Goal: Task Accomplishment & Management: Complete application form

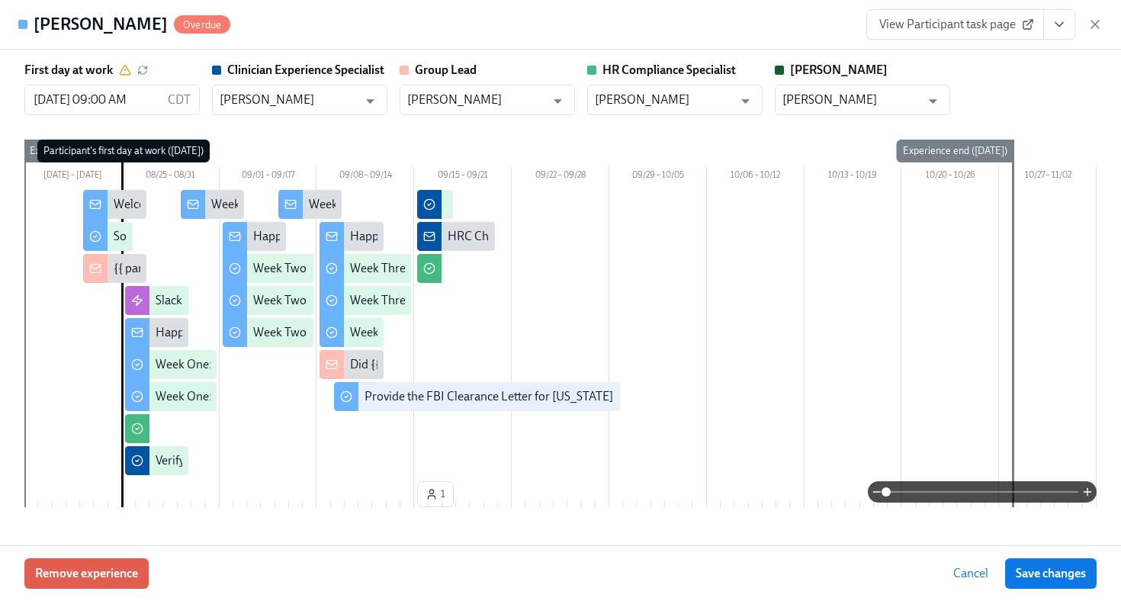
scroll to position [630, 0]
click at [1094, 17] on icon "button" at bounding box center [1094, 24] width 15 height 15
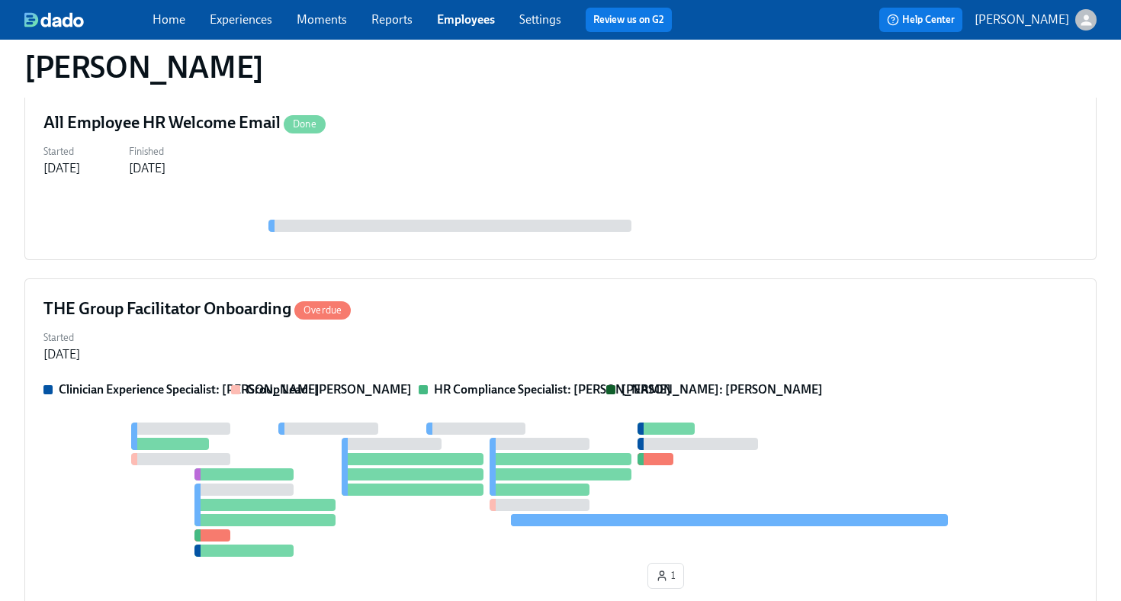
click at [486, 22] on link "Employees" at bounding box center [466, 19] width 58 height 14
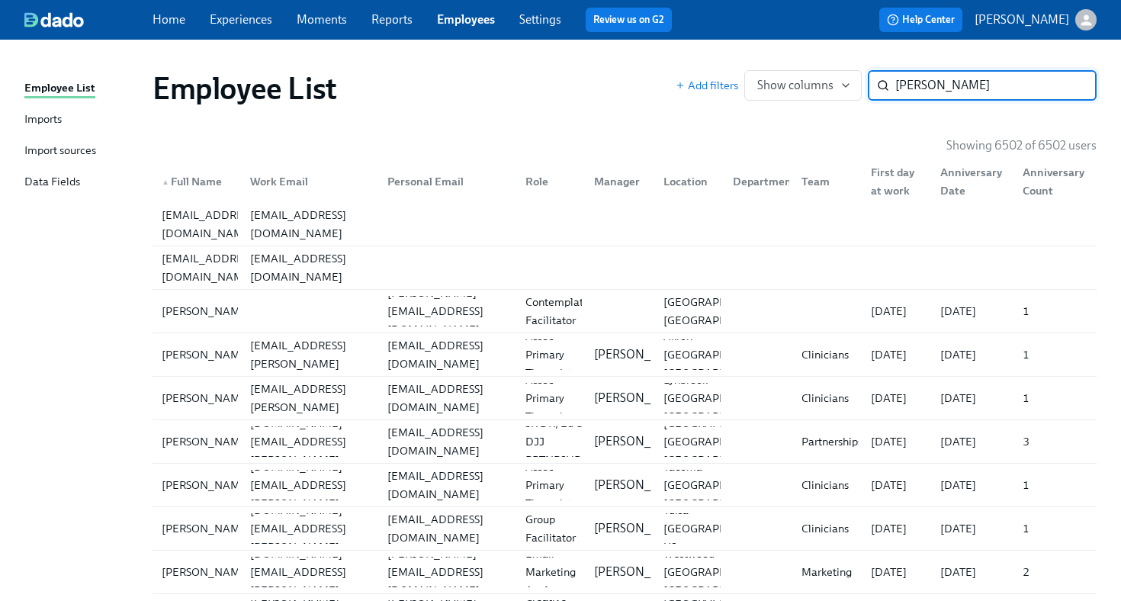
type input "patton"
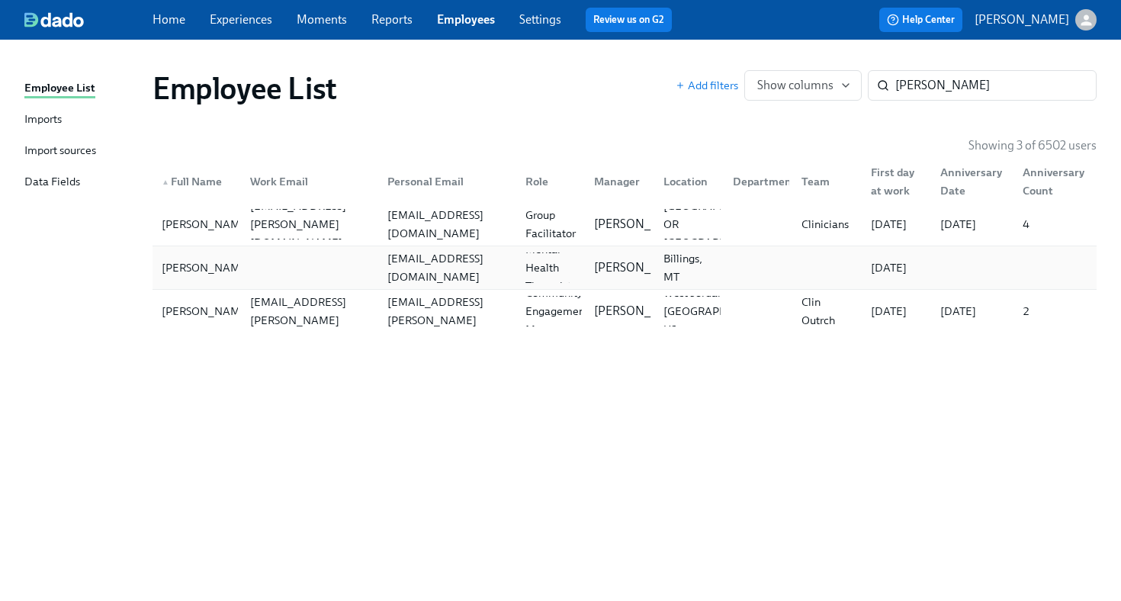
click at [480, 275] on div "bridgingfamiliescounseling@gmail.com" at bounding box center [447, 267] width 132 height 37
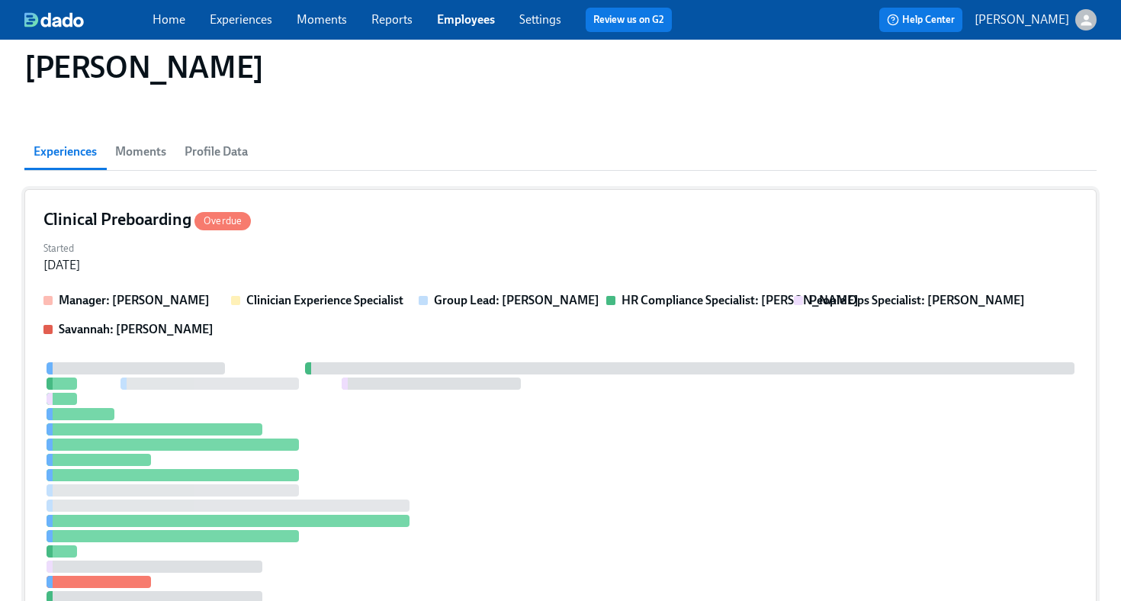
scroll to position [92, 0]
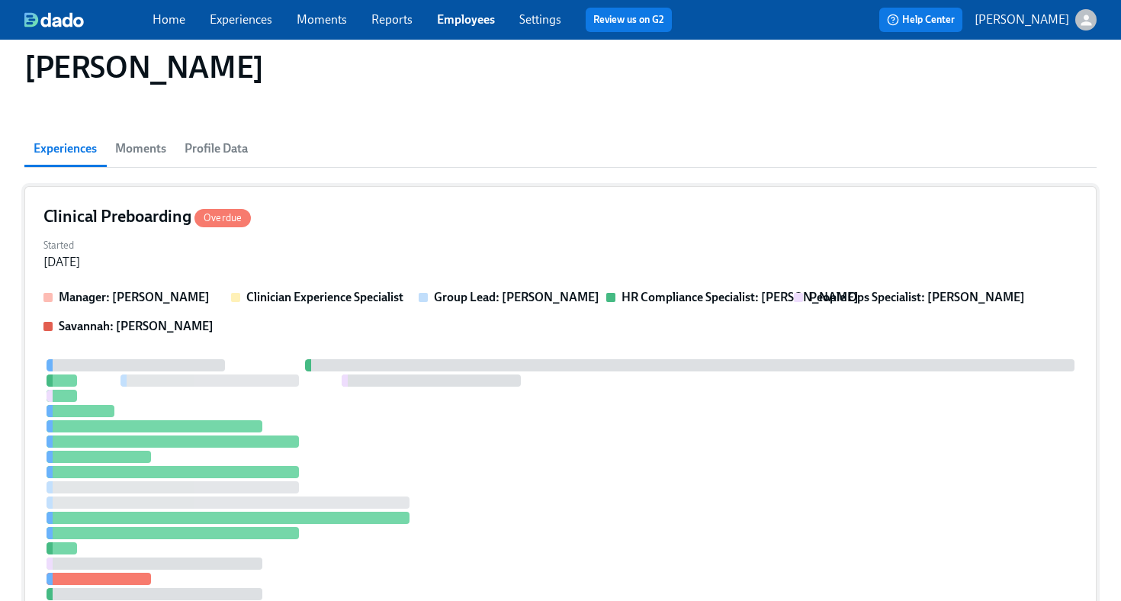
click at [576, 233] on div "Clinical Preboarding Overdue Started Sep 11, 2025 Manager: Tina Rockwell Clinic…" at bounding box center [560, 421] width 1072 height 471
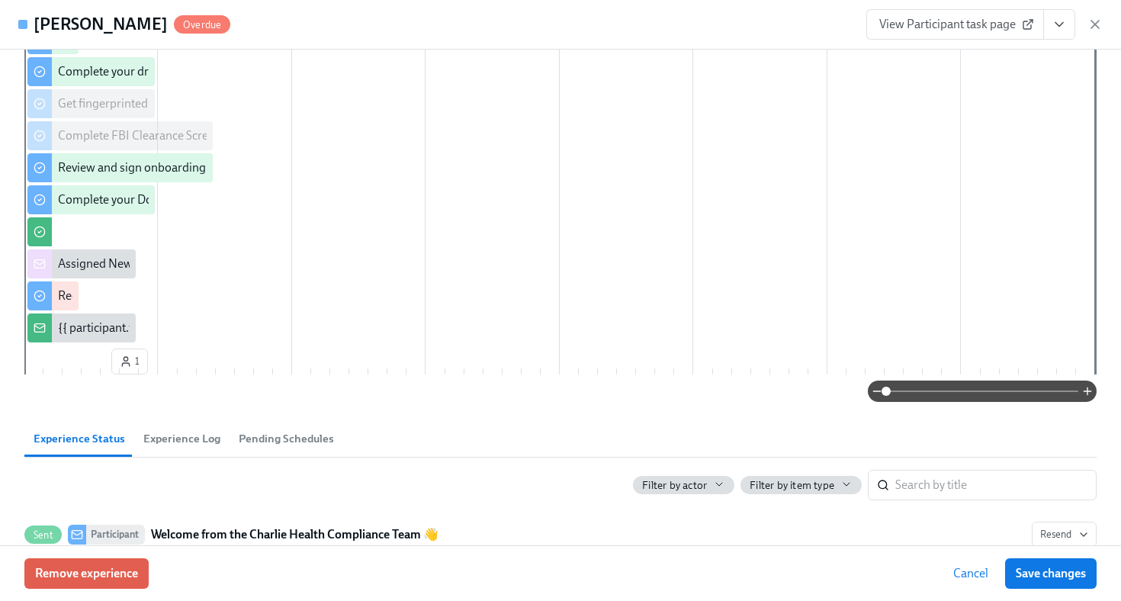
scroll to position [535, 0]
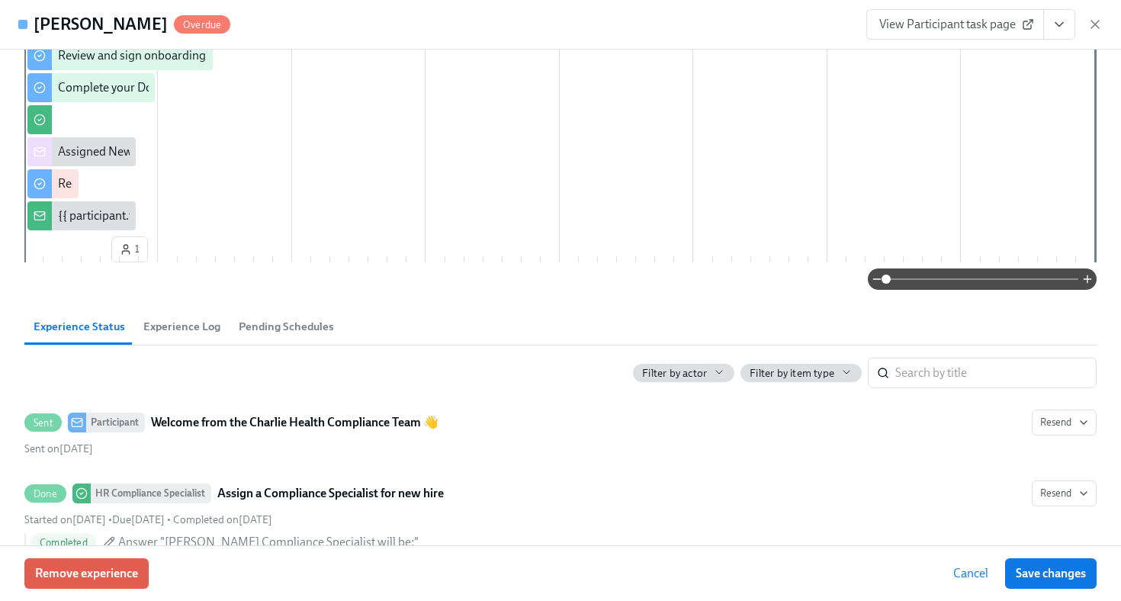
click at [1062, 26] on icon "View task page" at bounding box center [1059, 24] width 15 height 15
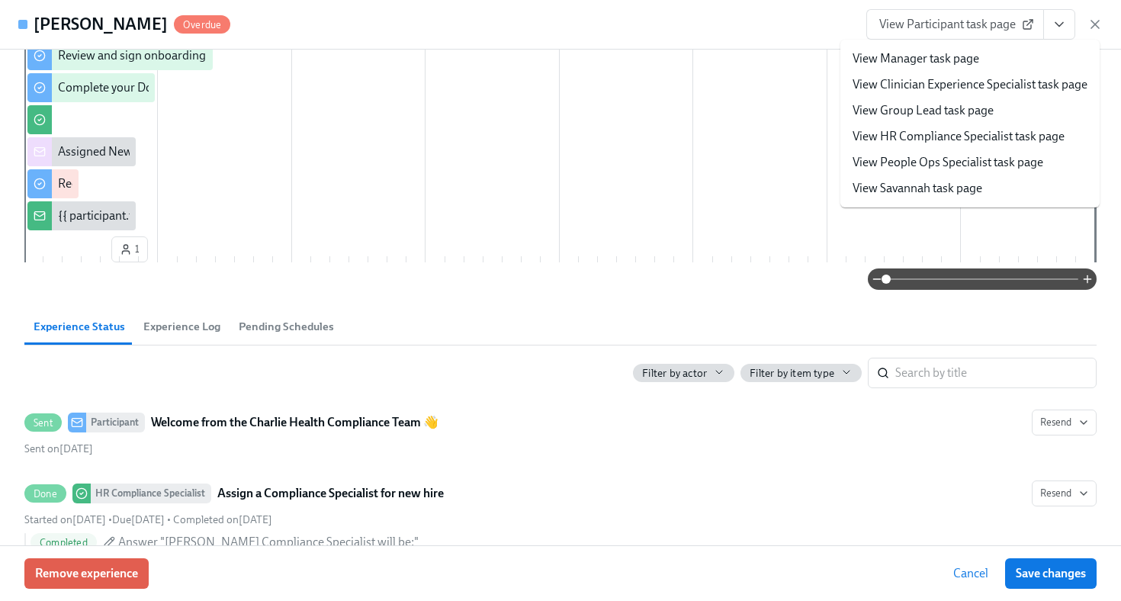
click at [972, 141] on link "View HR Compliance Specialist task page" at bounding box center [959, 136] width 212 height 17
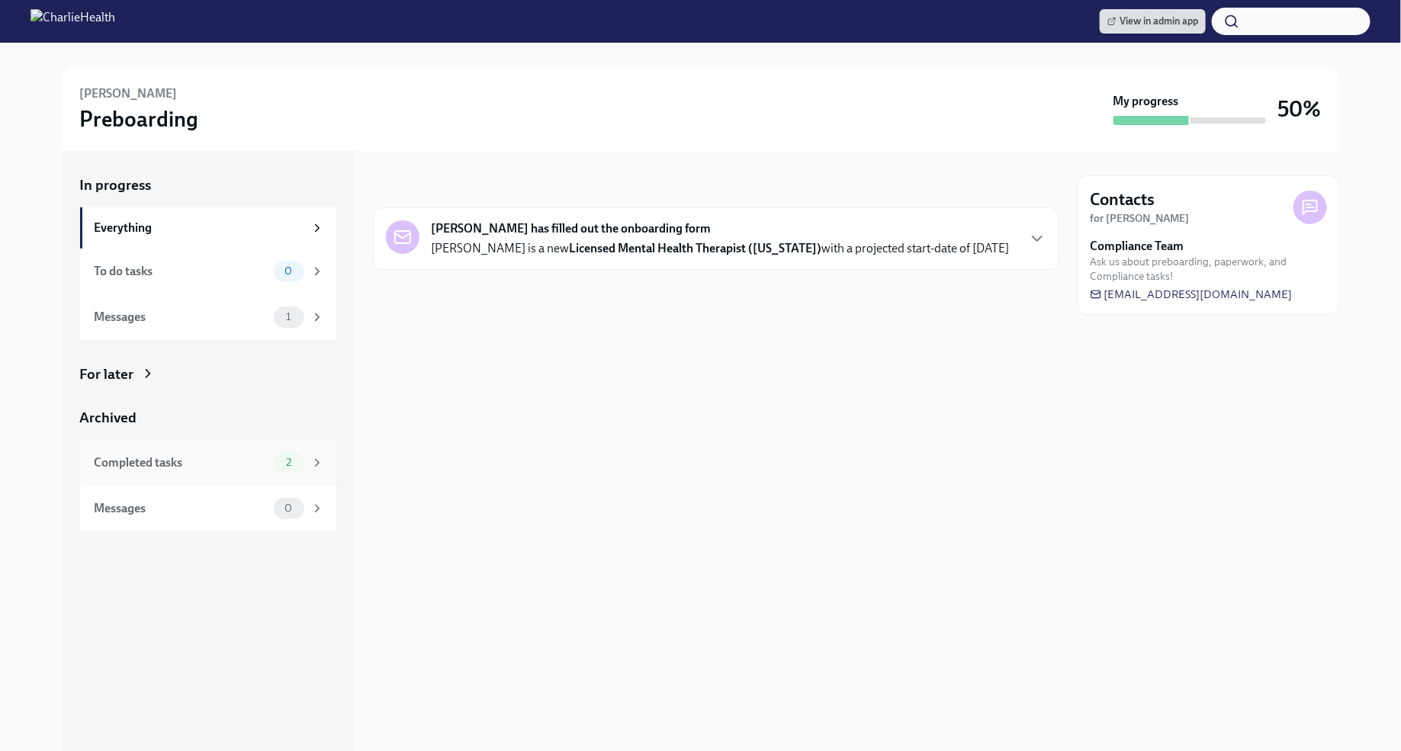
click at [301, 452] on div "2" at bounding box center [299, 462] width 50 height 21
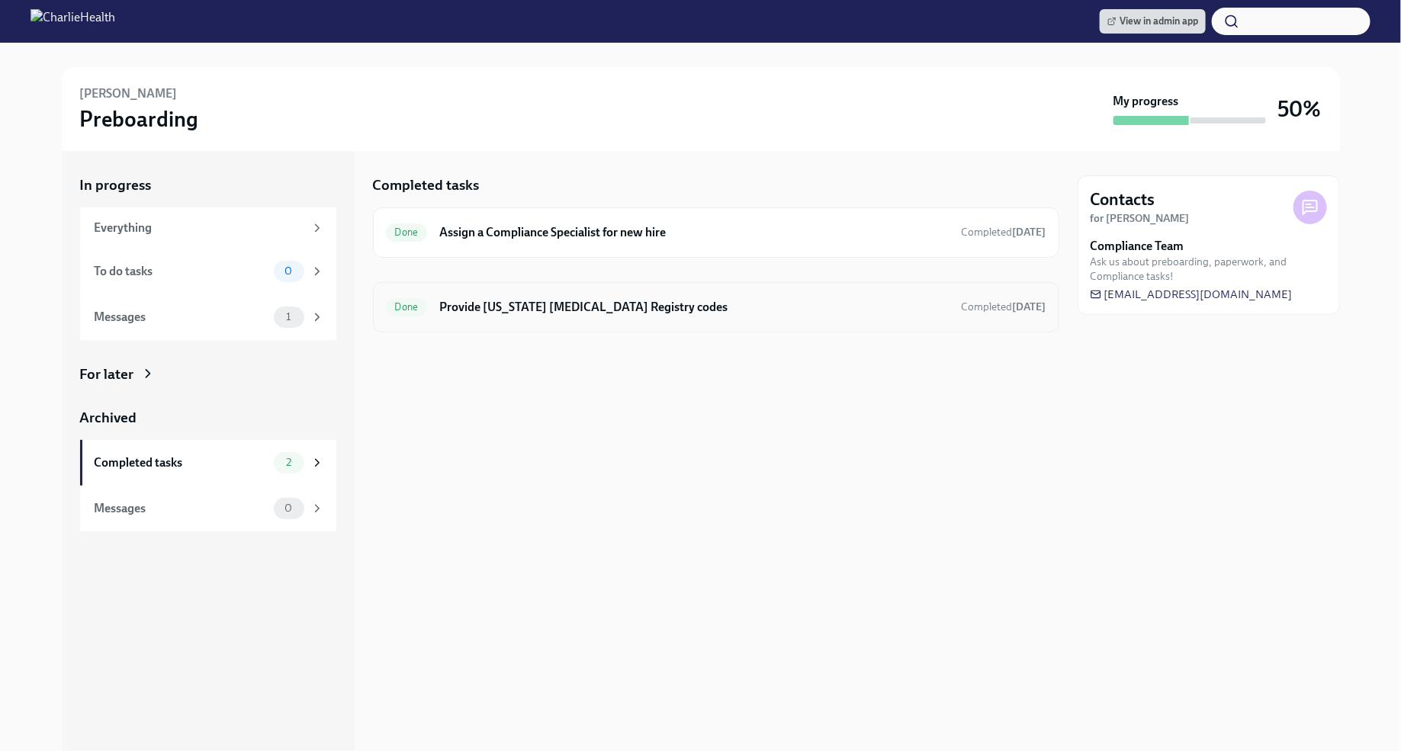
click at [680, 306] on h6 "Provide [US_STATE] [MEDICAL_DATA] Registry codes" at bounding box center [693, 307] width 509 height 17
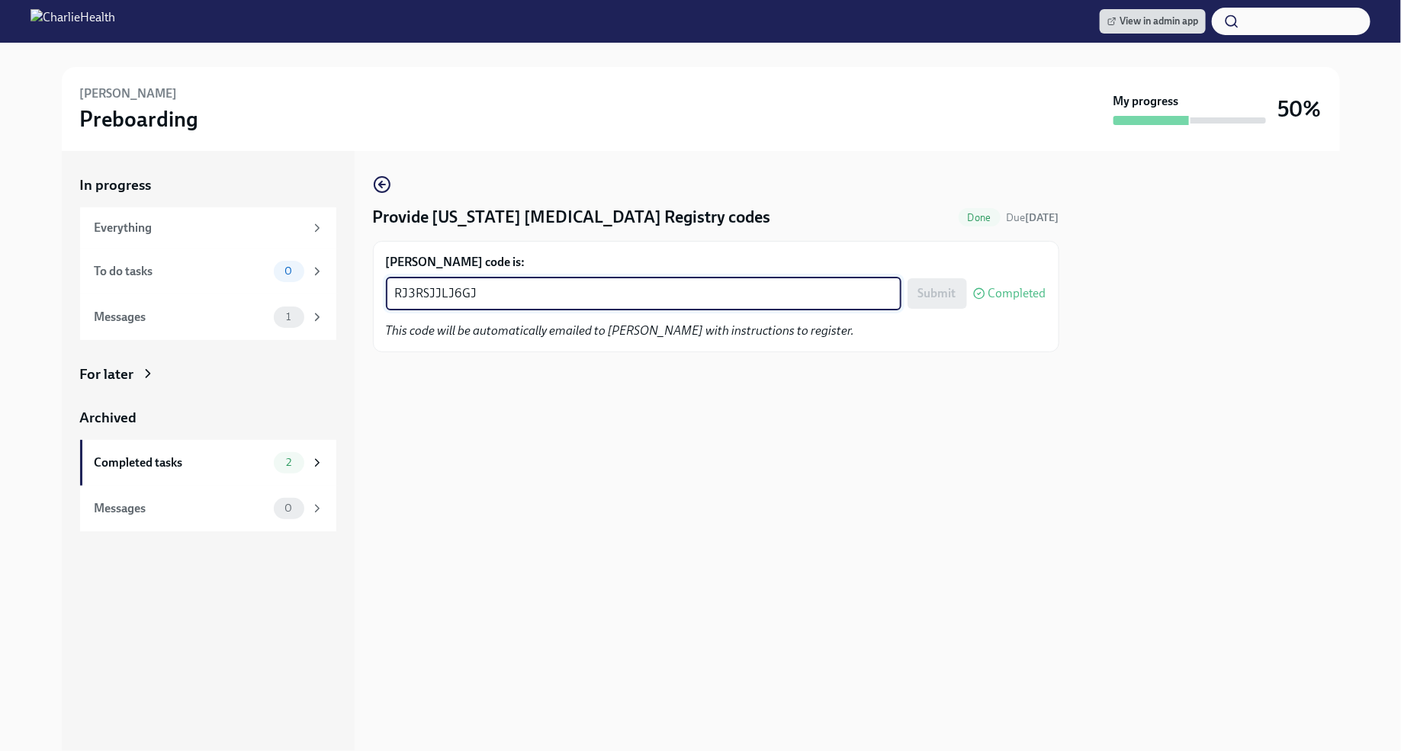
click at [463, 297] on textarea "RJ3RSJJLJ6GJ" at bounding box center [643, 293] width 497 height 18
